Goal: Task Accomplishment & Management: Manage account settings

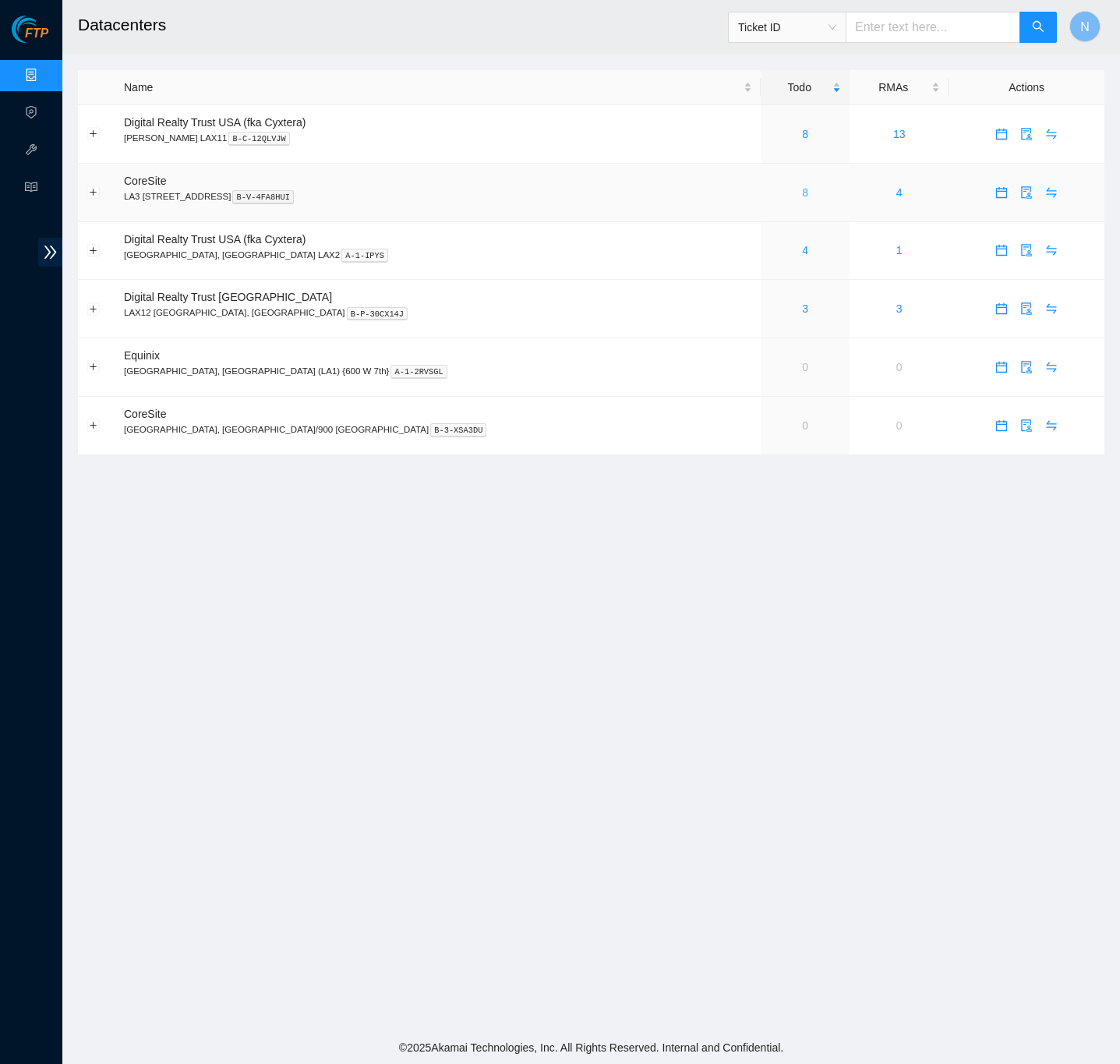
click at [769, 194] on div "8" at bounding box center [805, 193] width 72 height 18
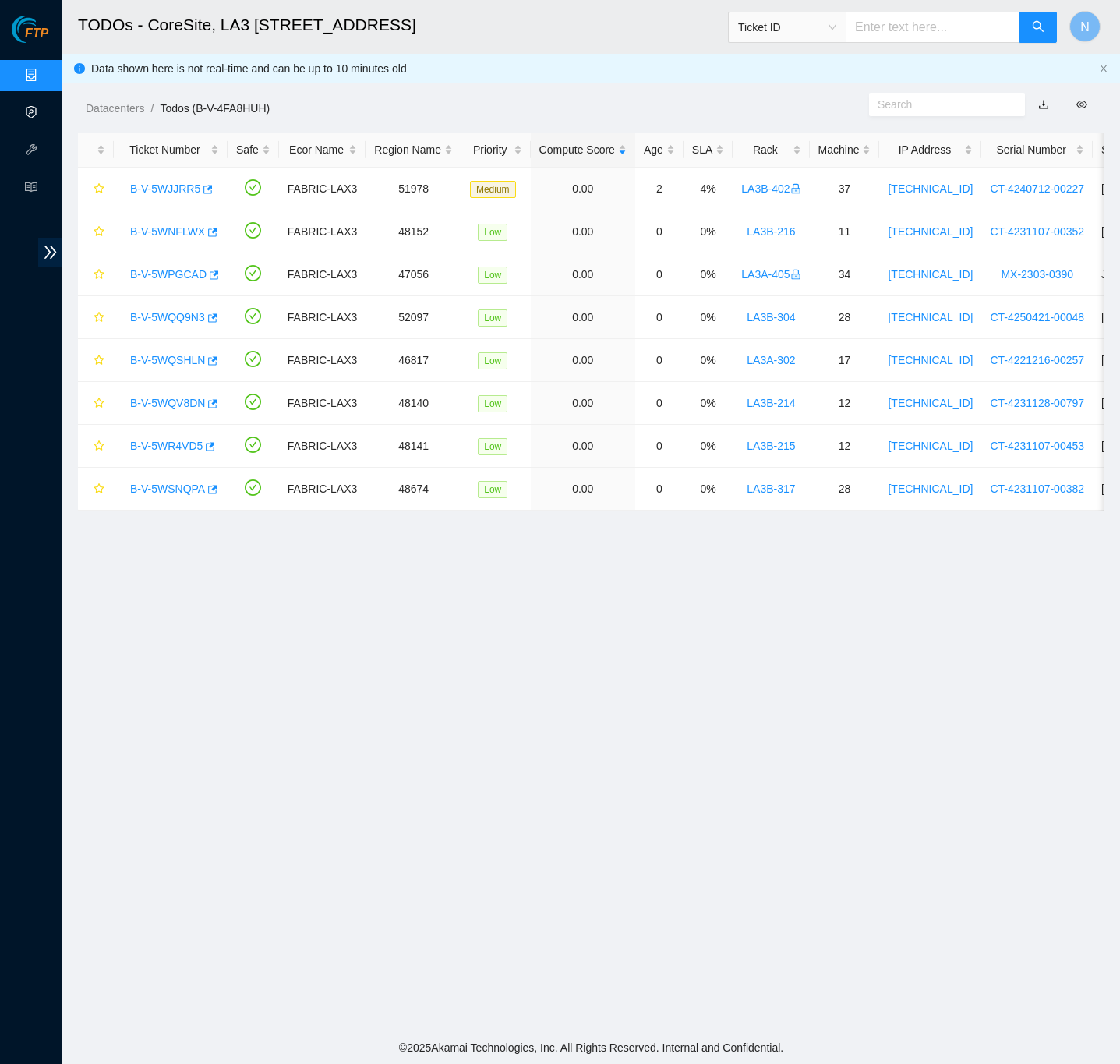
click at [45, 106] on link "Activity Logs" at bounding box center [76, 113] width 62 height 12
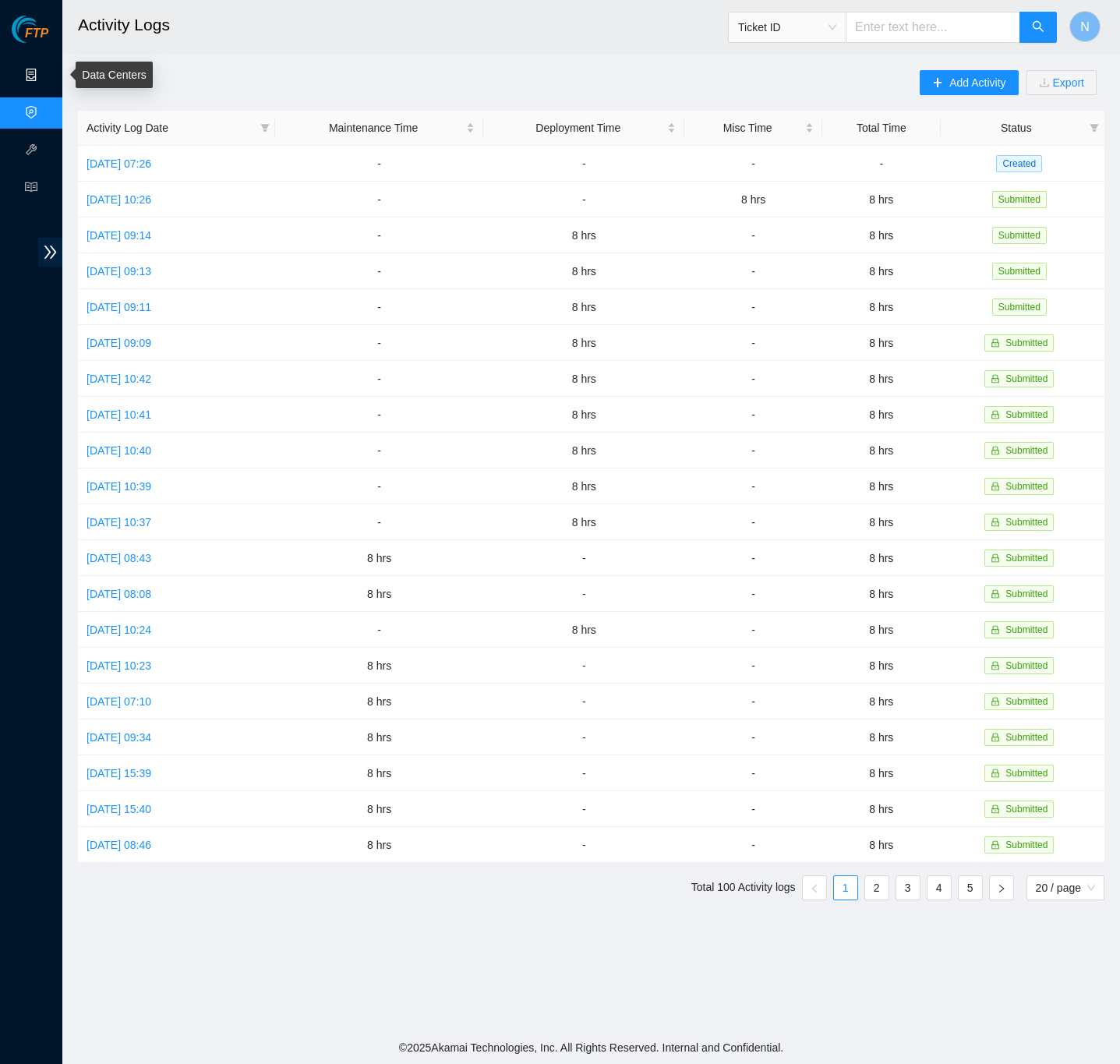
click at [45, 70] on link "Data Centers" at bounding box center [76, 76] width 64 height 12
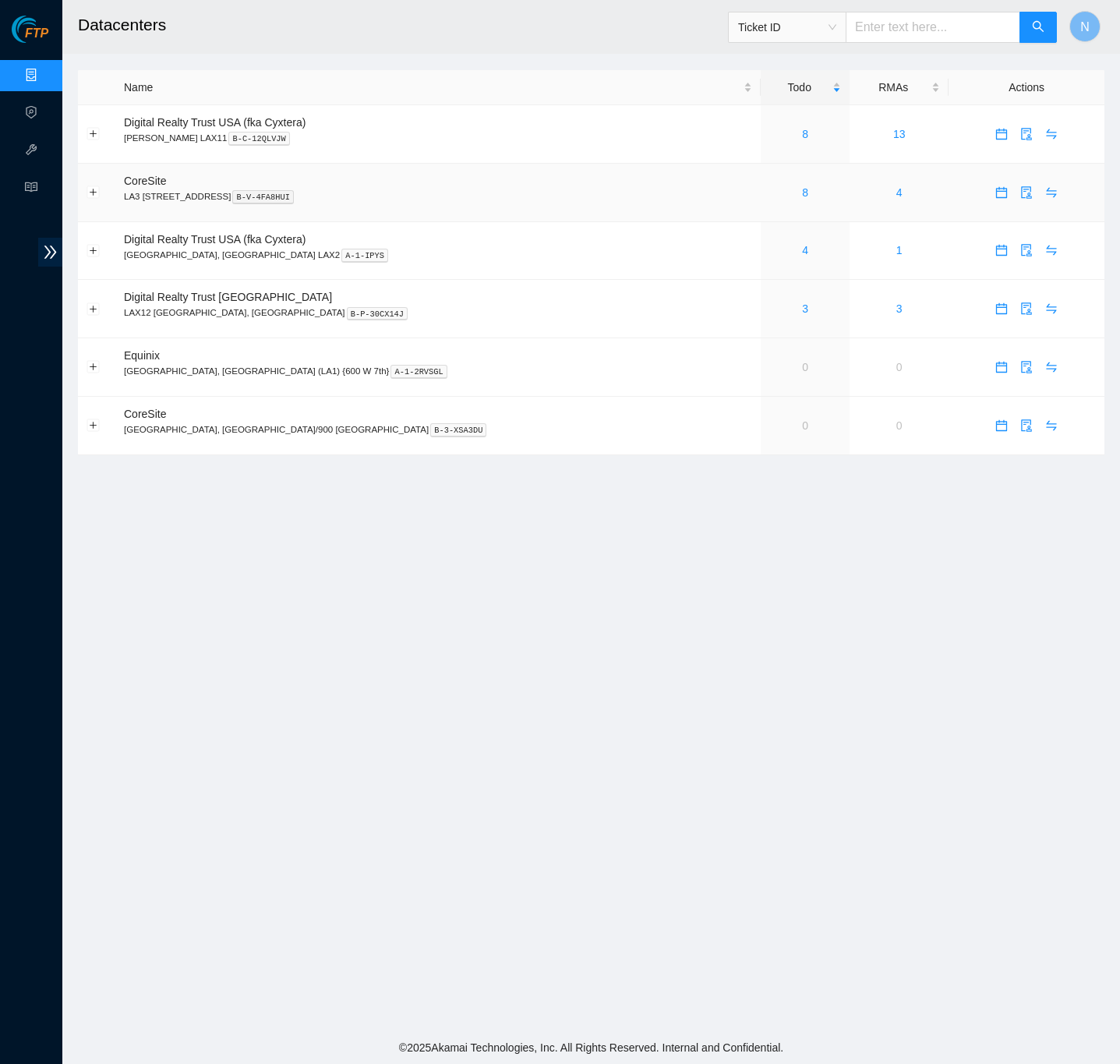
click at [769, 192] on div "8" at bounding box center [805, 193] width 72 height 18
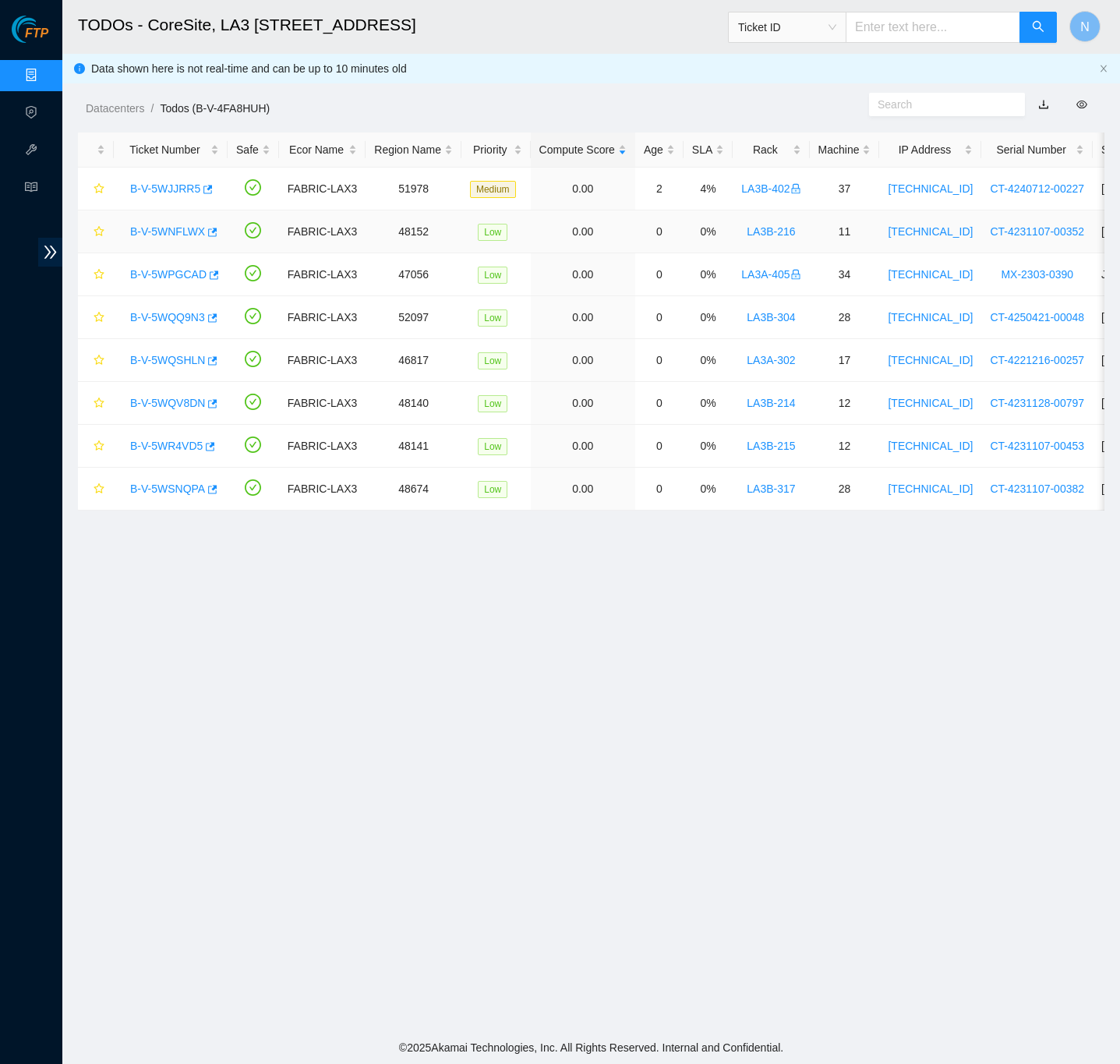
click at [164, 232] on link "B-V-5WNFLWX" at bounding box center [167, 231] width 75 height 12
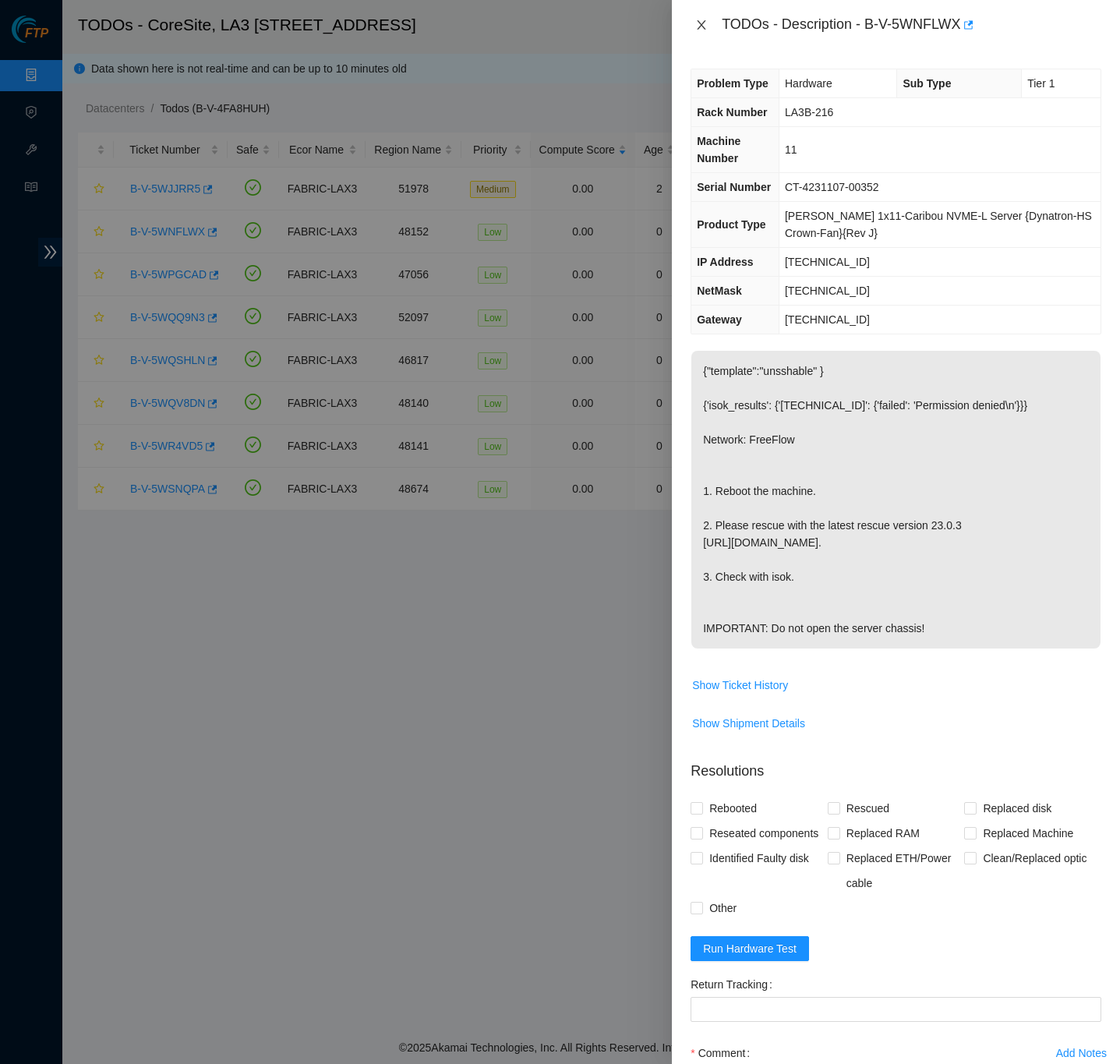
click at [699, 26] on icon "close" at bounding box center [702, 25] width 9 height 10
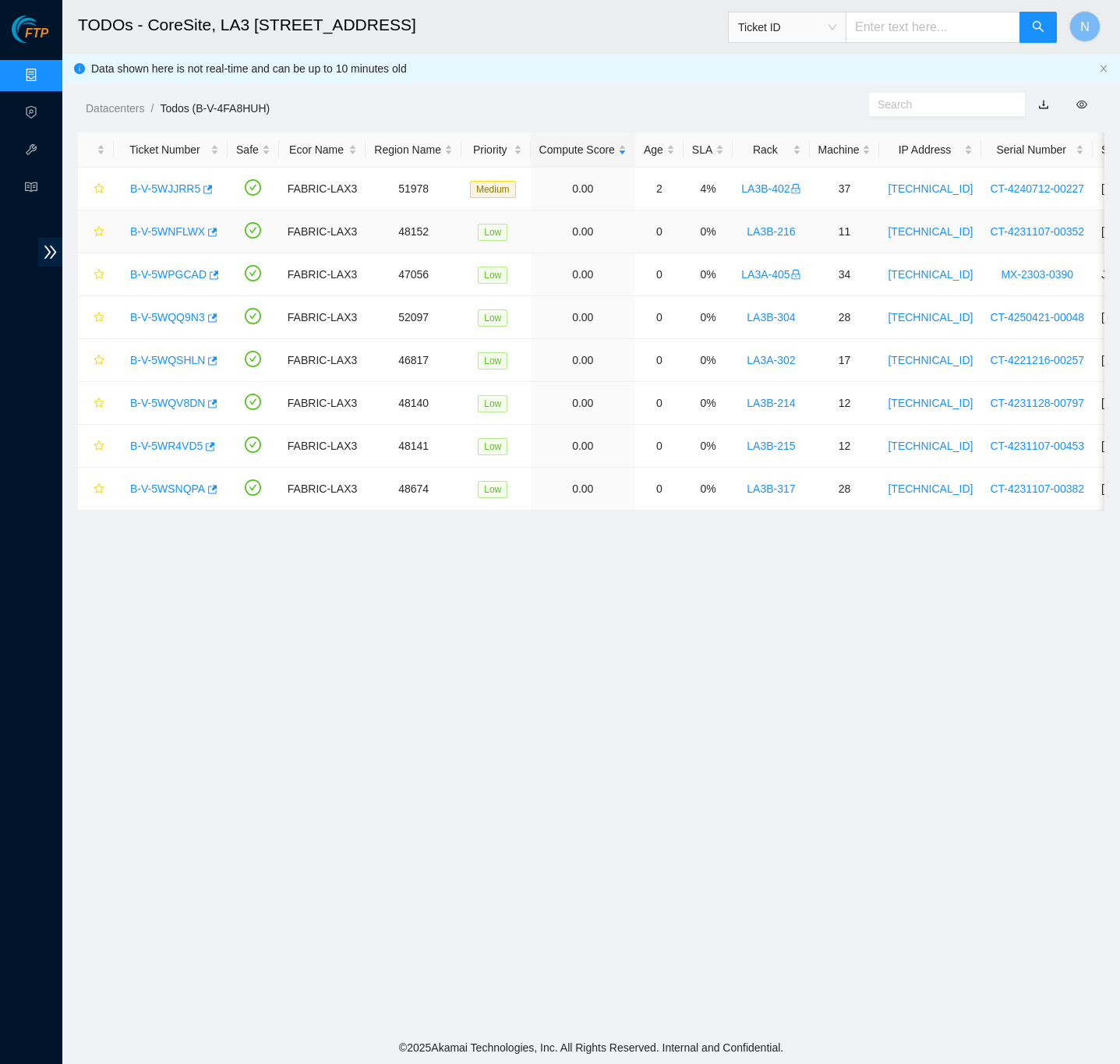
click at [187, 237] on link "B-V-5WNFLWX" at bounding box center [167, 231] width 75 height 12
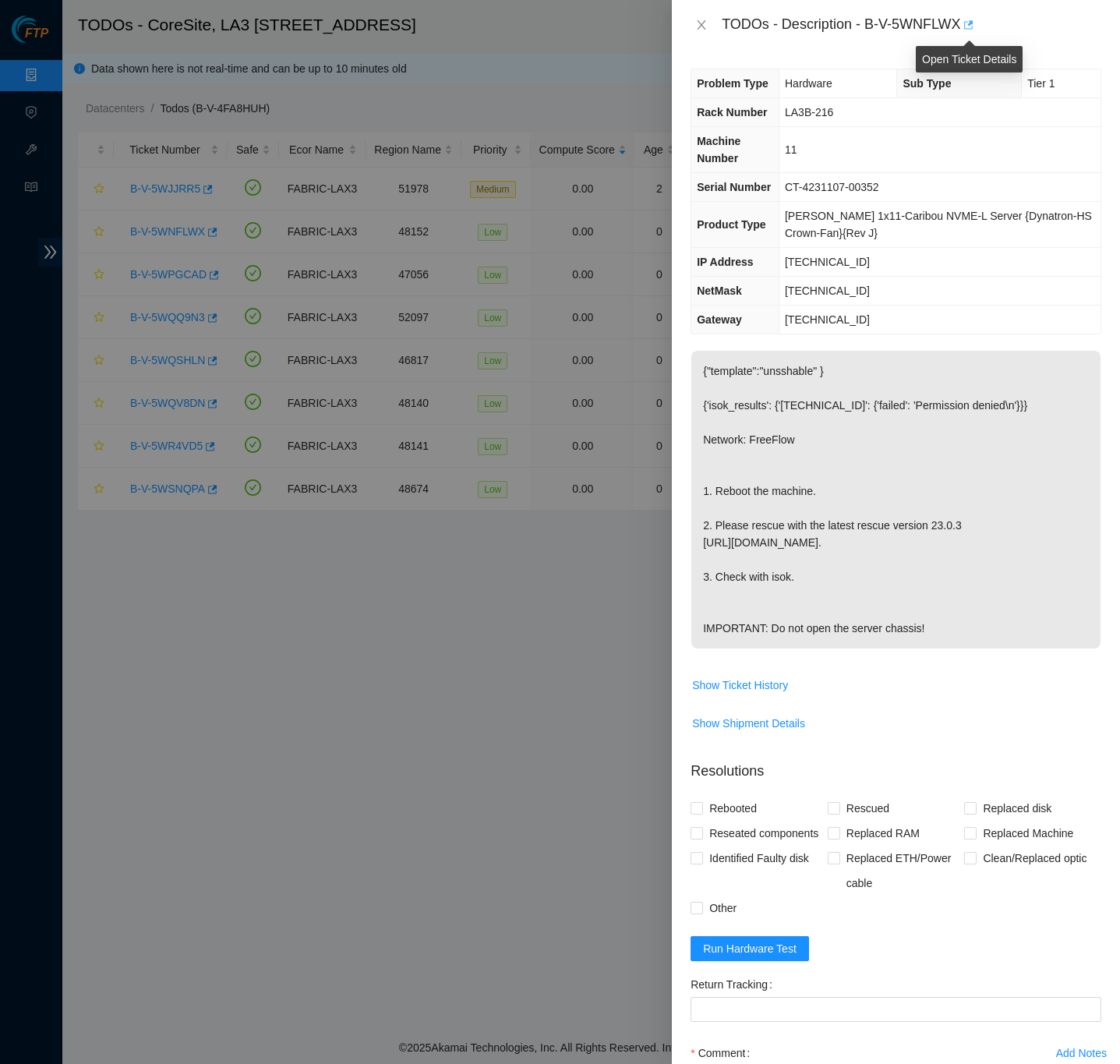
click at [972, 26] on icon "button" at bounding box center [967, 25] width 11 height 11
click at [1031, 31] on div "TODOs - Description - B-V-5WNFLWX" at bounding box center [912, 25] width 380 height 25
click at [1088, 251] on div "Problem Type Hardware Sub Type Tier 1 Rack Number LA3B-216 Machine Number 11 Se…" at bounding box center [896, 557] width 448 height 1014
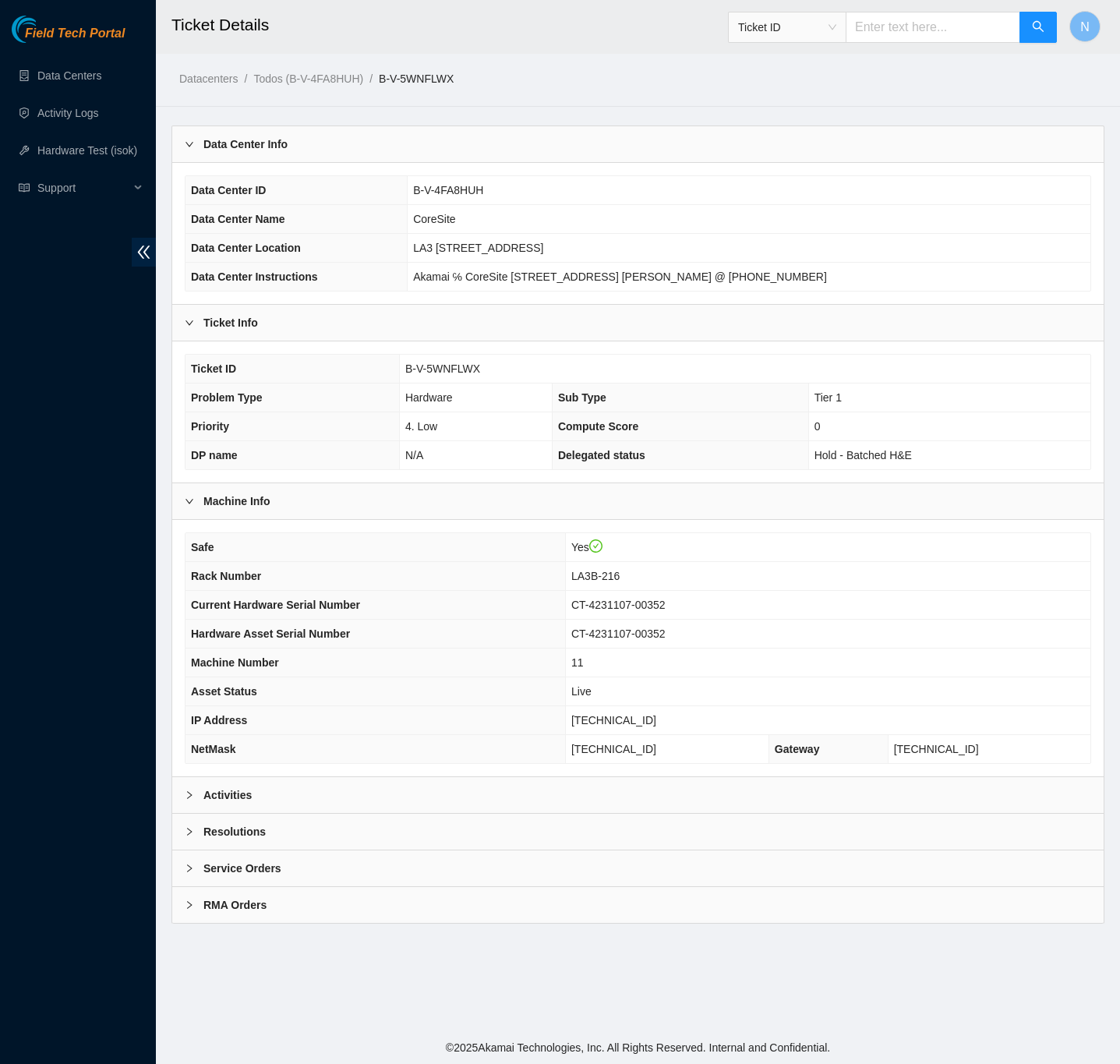
click at [242, 804] on b "Activities" at bounding box center [227, 795] width 48 height 18
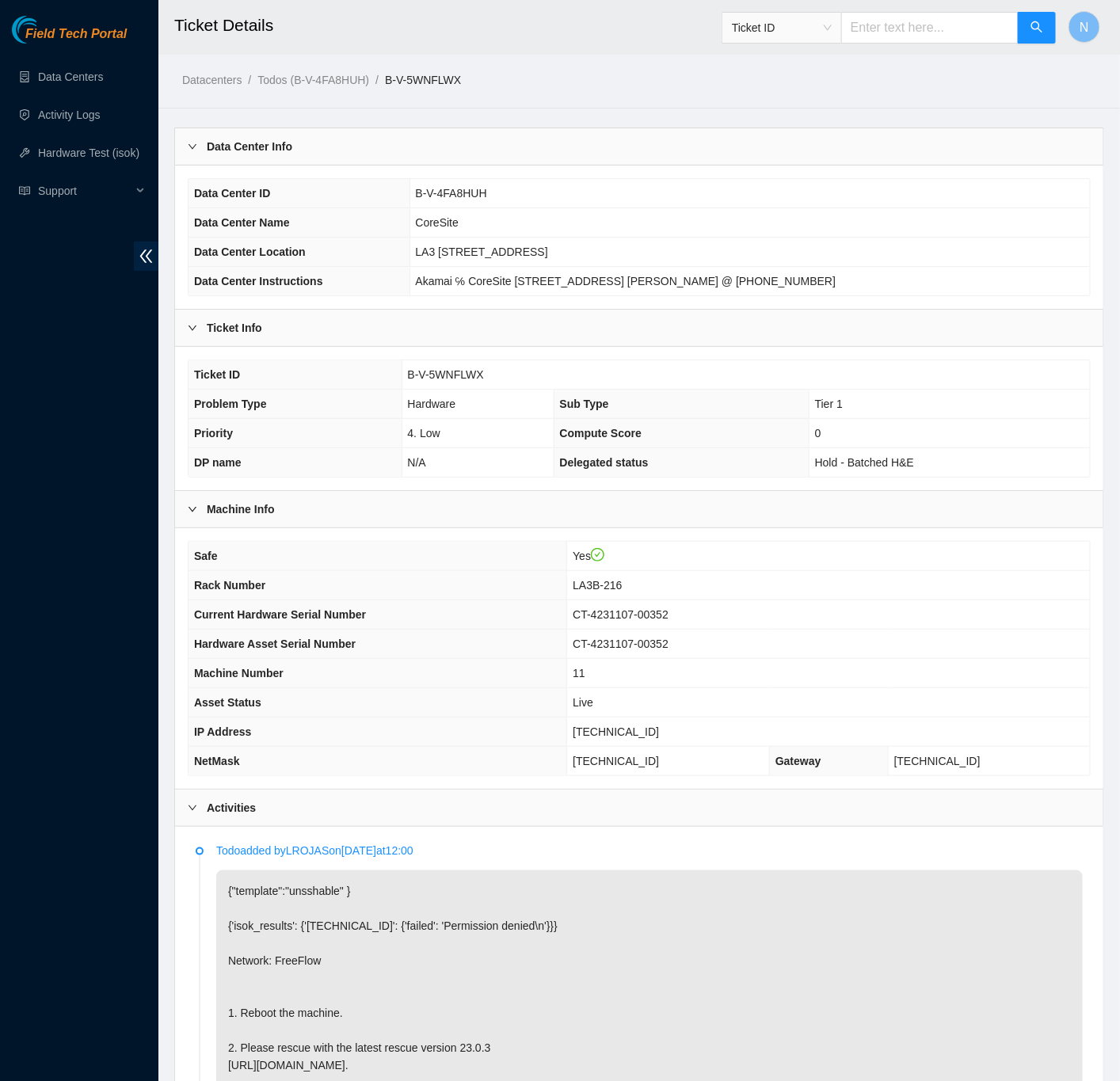
click at [193, 817] on div at bounding box center [196, 808] width 19 height 18
